Goal: Task Accomplishment & Management: Use online tool/utility

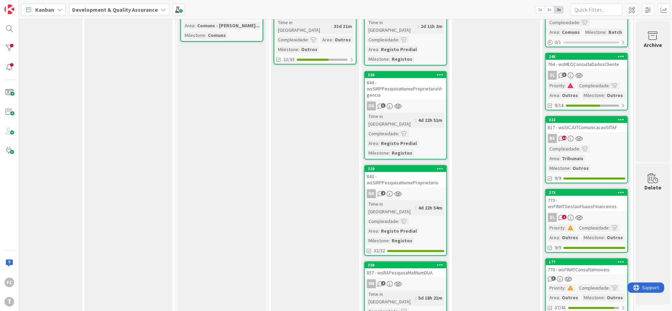
scroll to position [50, 121]
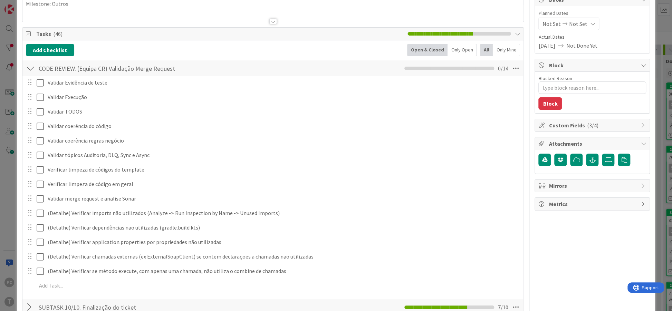
scroll to position [84, 0]
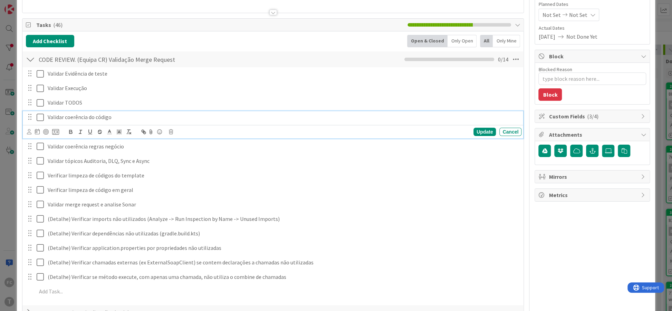
click at [40, 115] on icon at bounding box center [42, 117] width 10 height 8
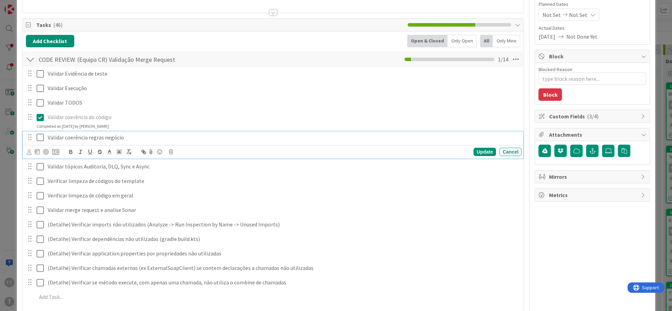
click at [39, 134] on icon at bounding box center [42, 137] width 10 height 8
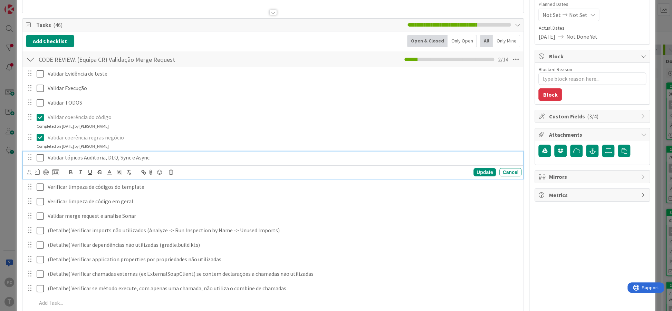
click at [41, 155] on icon at bounding box center [42, 158] width 10 height 8
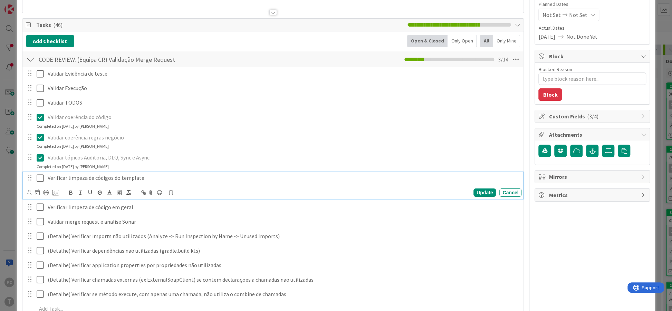
click at [41, 177] on icon at bounding box center [42, 178] width 10 height 8
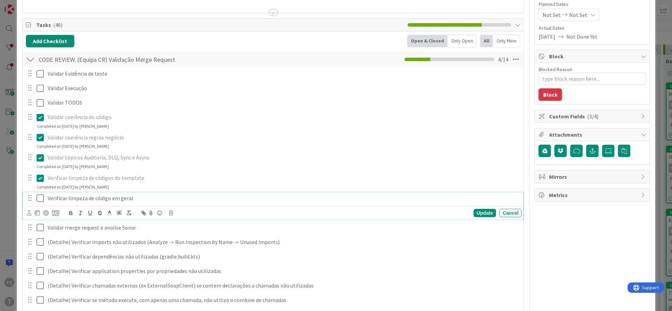
click at [42, 199] on icon at bounding box center [42, 198] width 10 height 8
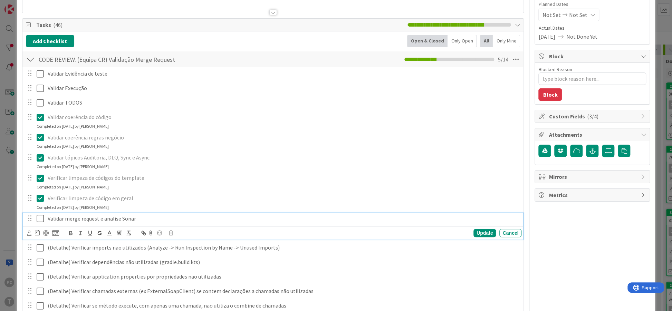
click at [41, 216] on icon at bounding box center [42, 218] width 10 height 8
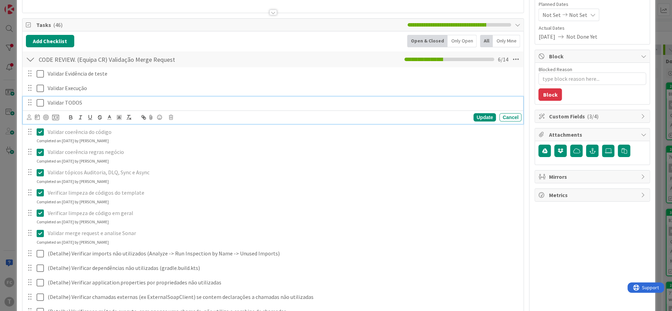
click at [40, 103] on icon at bounding box center [42, 103] width 10 height 8
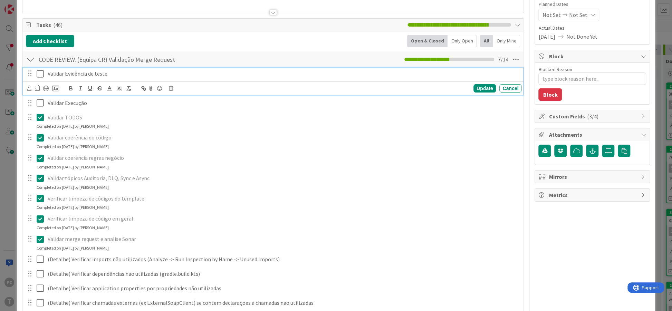
click at [40, 73] on icon at bounding box center [42, 74] width 10 height 8
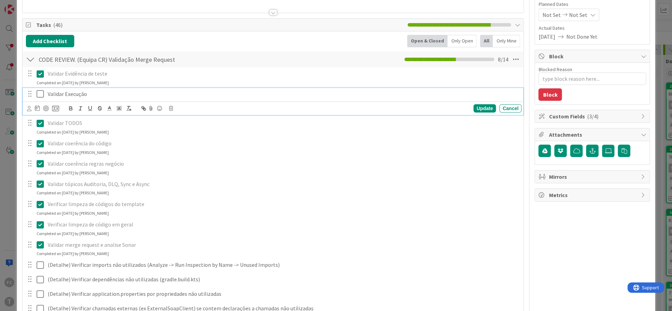
click at [41, 90] on icon at bounding box center [42, 94] width 10 height 8
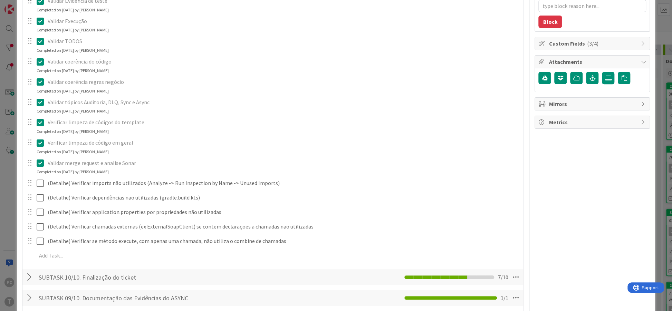
scroll to position [168, 0]
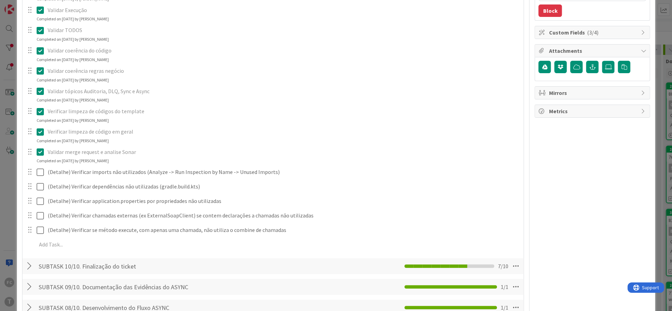
type textarea "x"
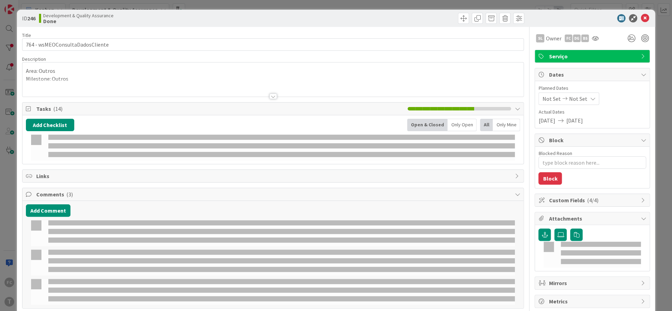
type textarea "x"
select select "java"
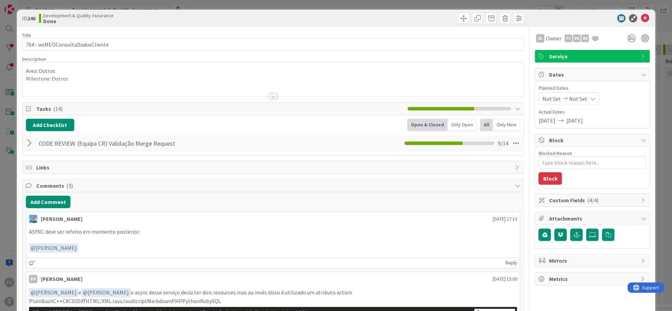
type textarea "x"
click at [644, 21] on icon at bounding box center [644, 18] width 8 height 8
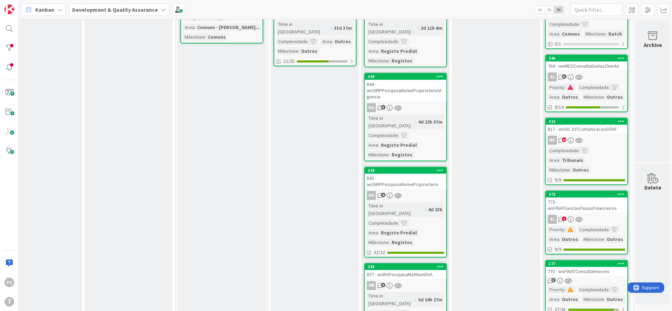
scroll to position [92, 121]
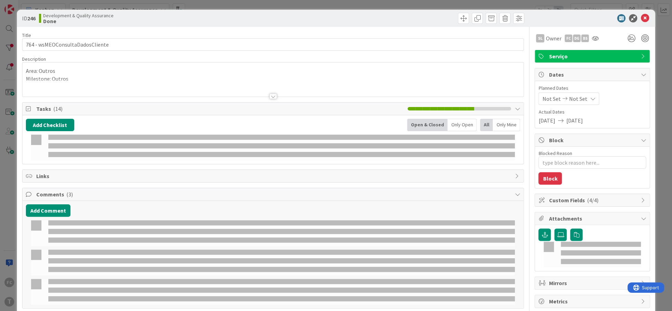
type textarea "x"
select select "java"
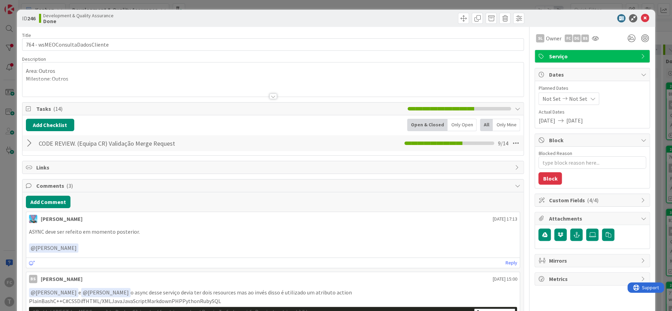
type textarea "x"
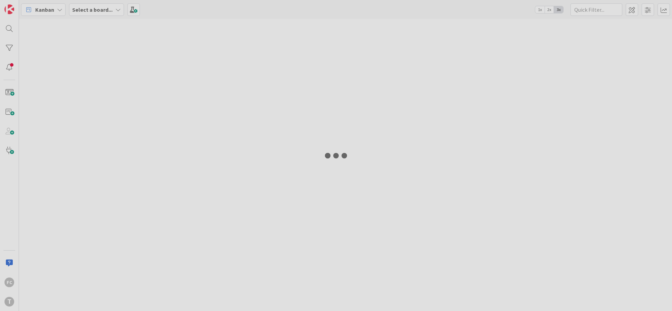
select select "java"
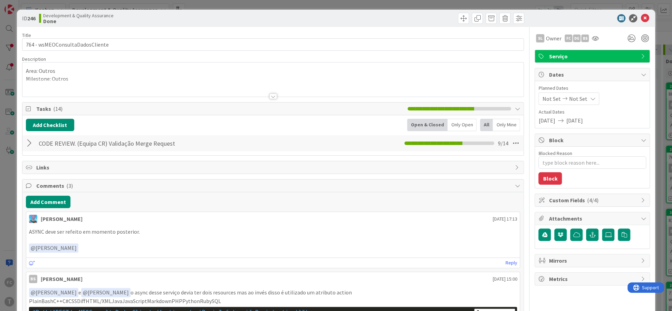
type textarea "x"
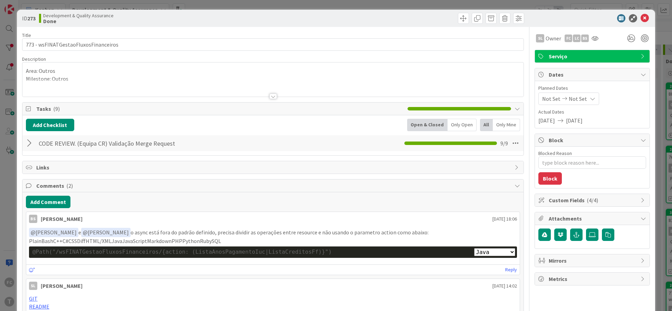
select select "java"
type textarea "x"
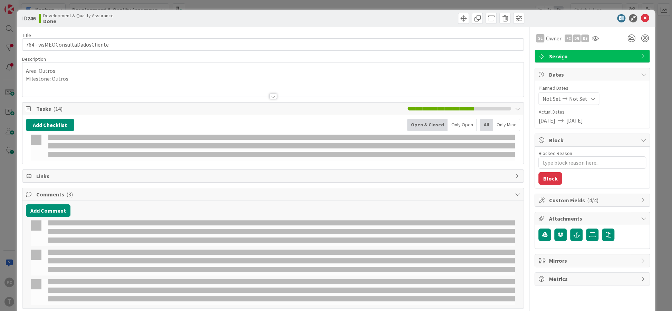
type textarea "x"
select select "java"
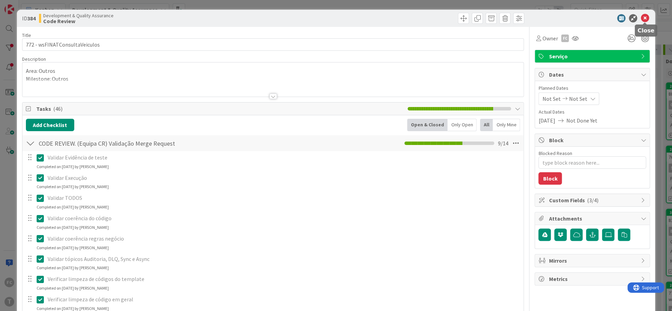
click at [643, 18] on icon at bounding box center [644, 18] width 8 height 8
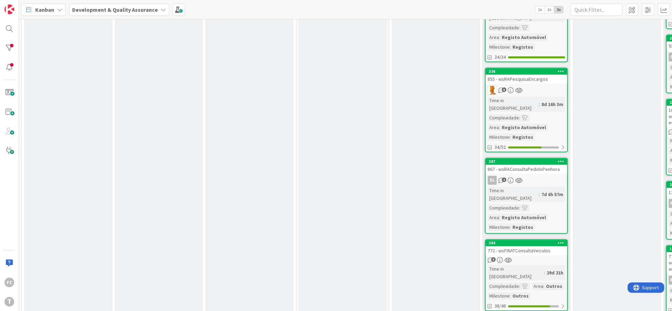
scroll to position [378, 0]
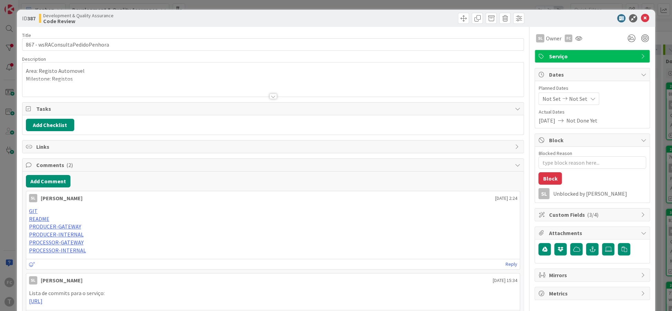
type textarea "x"
click at [642, 20] on icon at bounding box center [644, 18] width 8 height 8
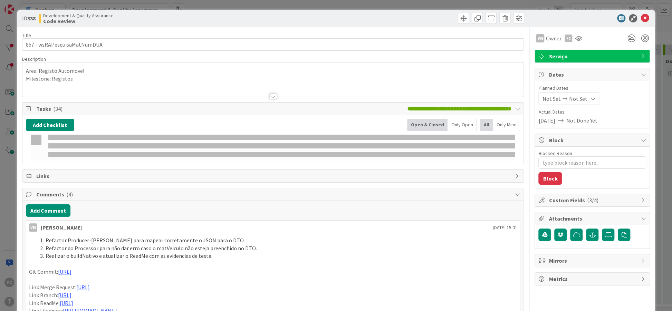
type textarea "x"
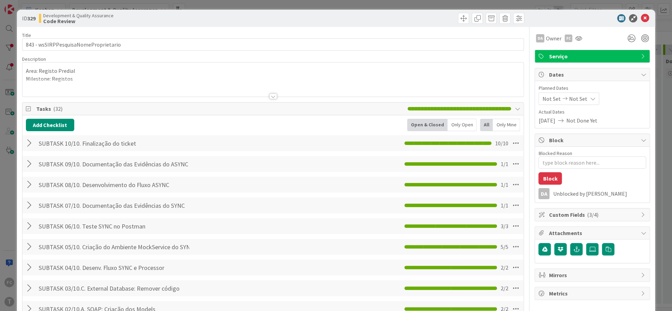
type textarea "x"
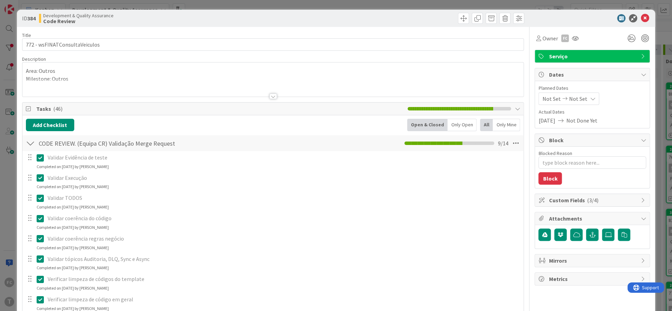
type textarea "x"
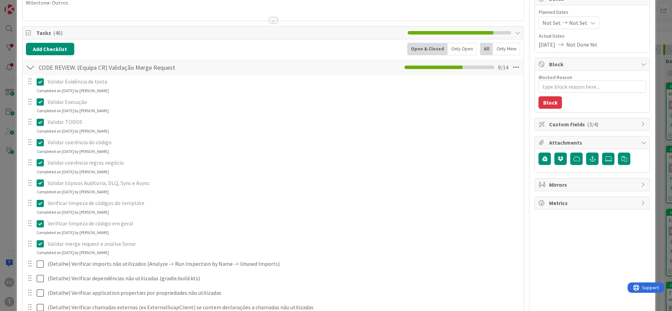
scroll to position [84, 0]
